Goal: Complete application form

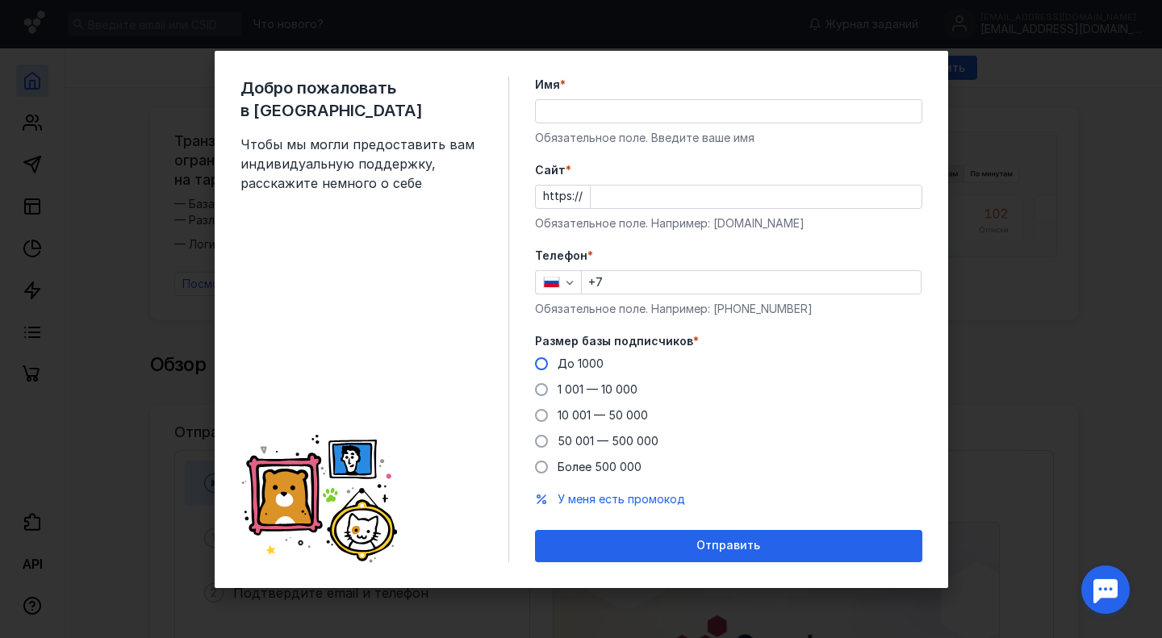
click at [554, 361] on label "До 1000" at bounding box center [569, 364] width 69 height 16
click at [0, 0] on input "До 1000" at bounding box center [0, 0] width 0 height 0
click at [604, 119] on input "Имя *" at bounding box center [729, 111] width 386 height 23
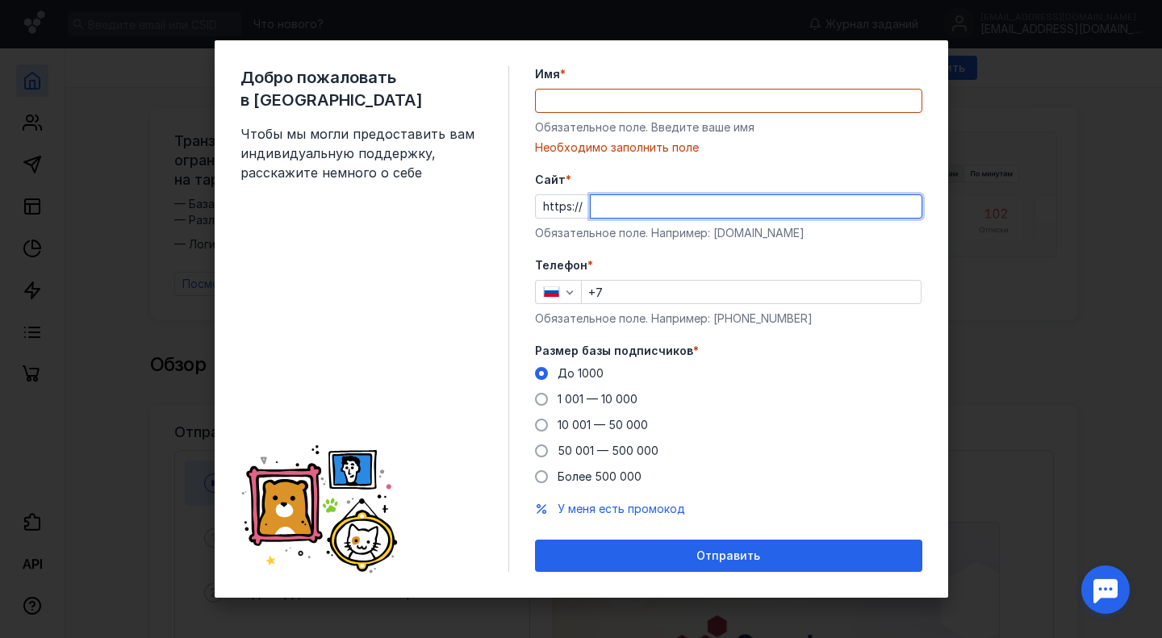
click at [590, 207] on input "Cайт *" at bounding box center [755, 206] width 331 height 23
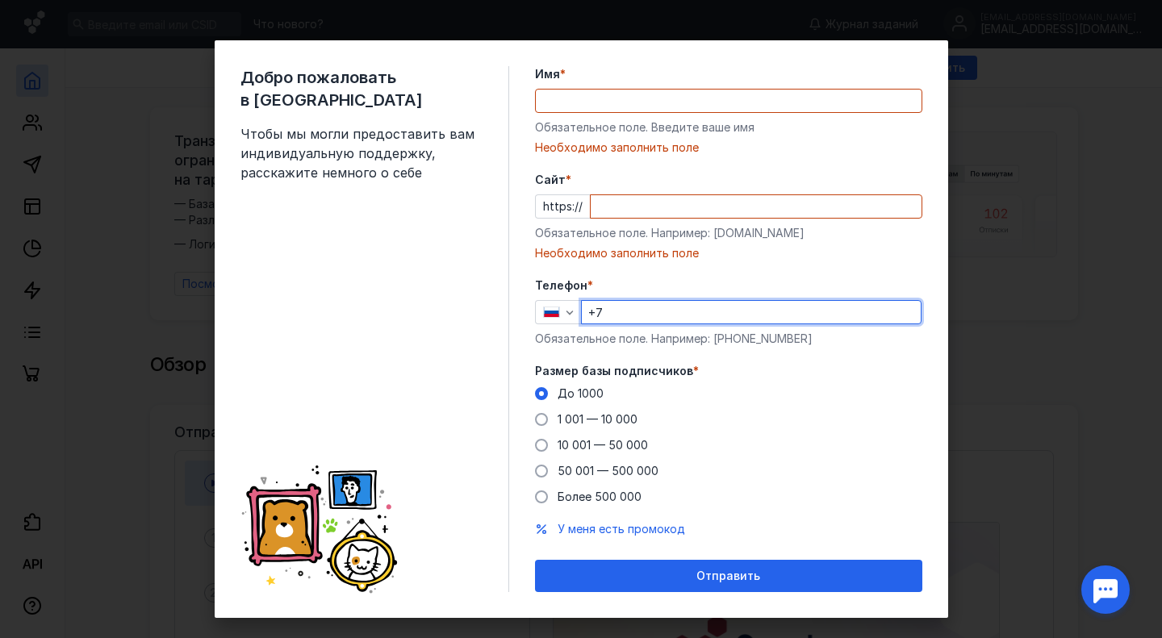
click at [636, 307] on input "+7" at bounding box center [751, 312] width 339 height 23
paste input "[PHONE_NUMBER]"
click at [607, 311] on input "[PHONE_NUMBER]" at bounding box center [751, 312] width 339 height 23
type input "[PHONE_NUMBER]"
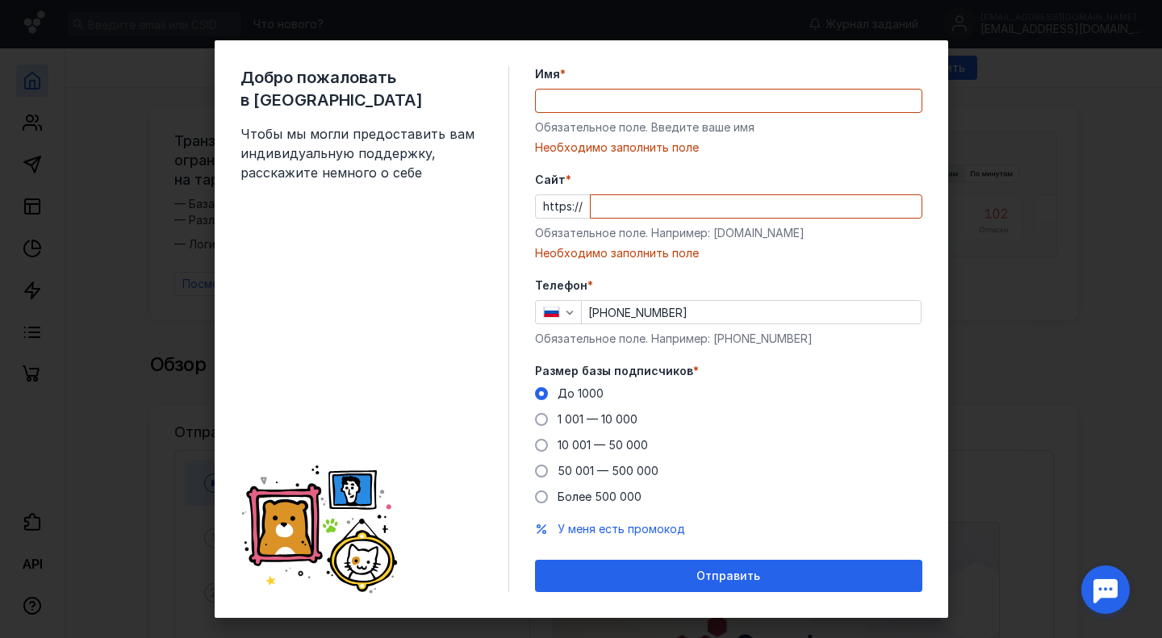
click at [599, 114] on div "Имя * Обязательное поле. Введите ваше имя [PERSON_NAME] заполнить поле" at bounding box center [728, 111] width 387 height 90
click at [592, 93] on input "Имя *" at bounding box center [729, 101] width 386 height 23
paste input "[PERSON_NAME]"
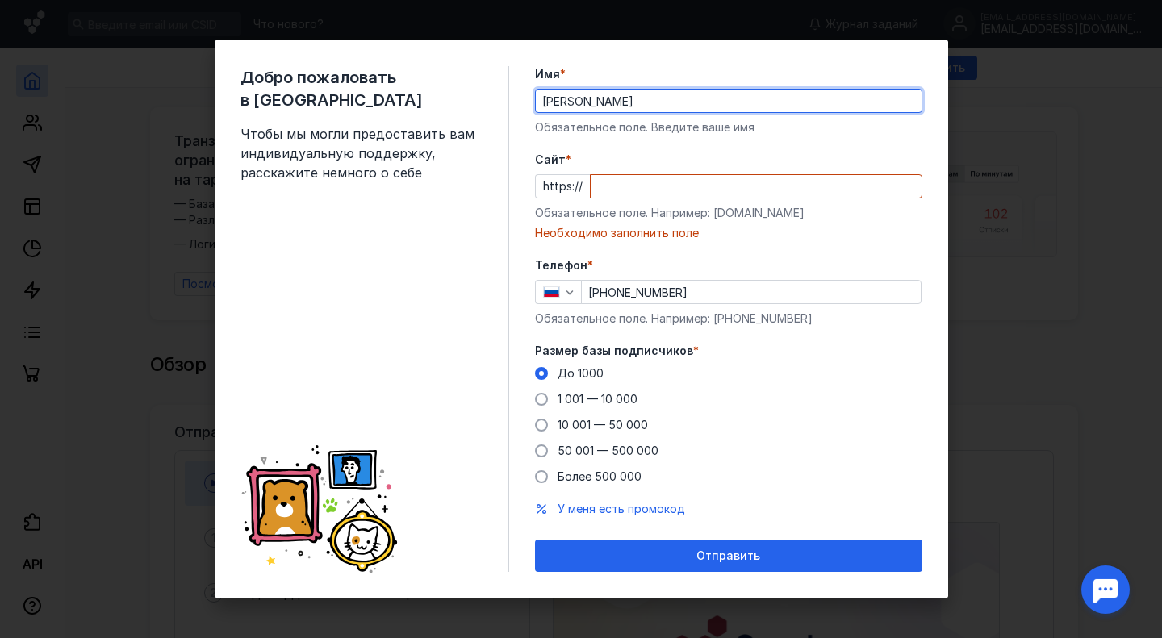
type input "[PERSON_NAME]"
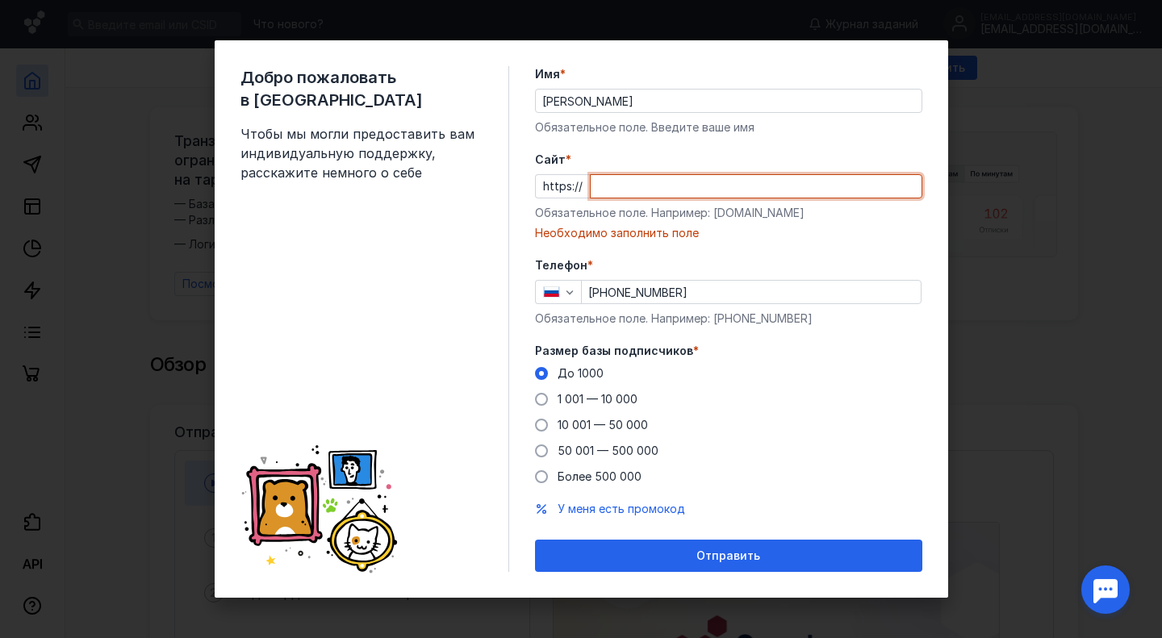
click at [632, 191] on input "Cайт *" at bounding box center [755, 186] width 331 height 23
paste input "[DOMAIN_NAME][URL]"
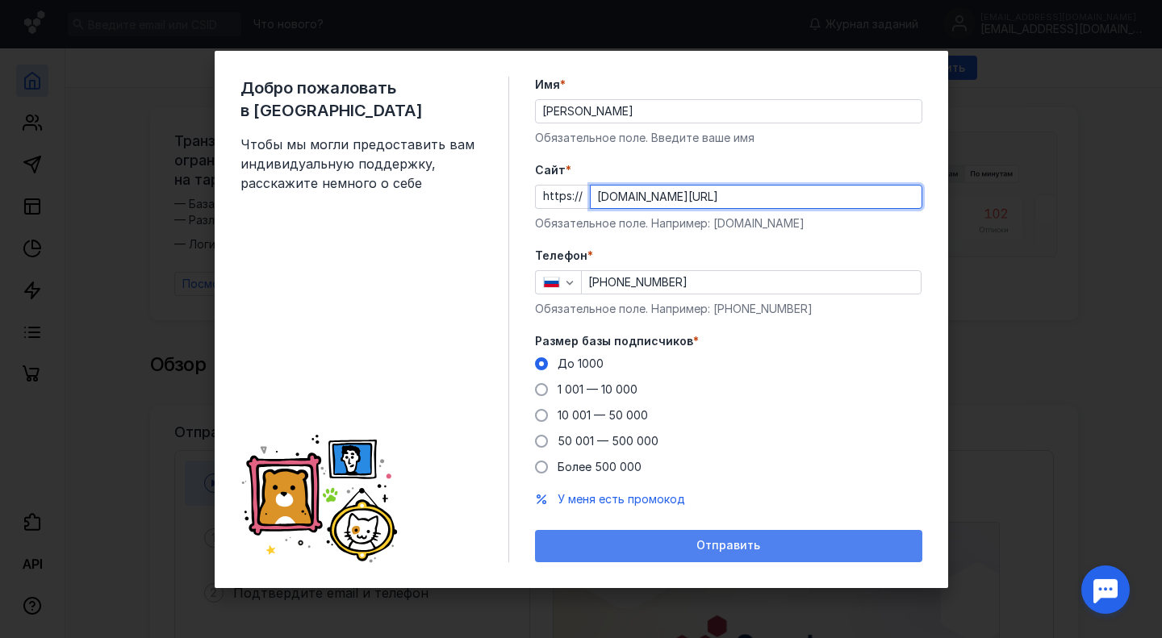
type input "[DOMAIN_NAME][URL]"
click at [662, 544] on div "Отправить" at bounding box center [728, 546] width 371 height 14
